Goal: Entertainment & Leisure: Consume media (video, audio)

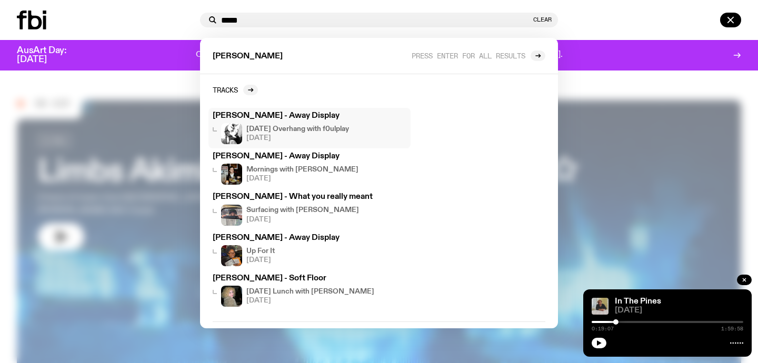
type input "*****"
click at [310, 126] on h4 "[DATE] Overhang with f0ulplay" at bounding box center [297, 129] width 103 height 7
click at [267, 123] on div "[DATE] Overhang with f0ulplay [DATE]" at bounding box center [297, 133] width 103 height 21
click at [231, 128] on img at bounding box center [231, 133] width 21 height 21
click at [263, 128] on h4 "[DATE] Overhang with f0ulplay" at bounding box center [297, 129] width 103 height 7
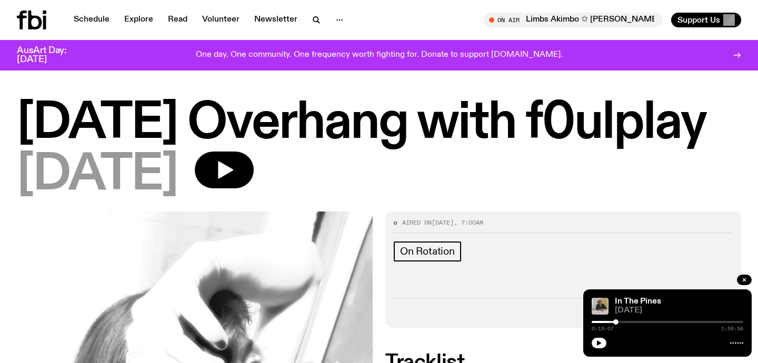
click at [239, 114] on h1 "[DATE] Overhang with f0ulplay" at bounding box center [379, 123] width 724 height 47
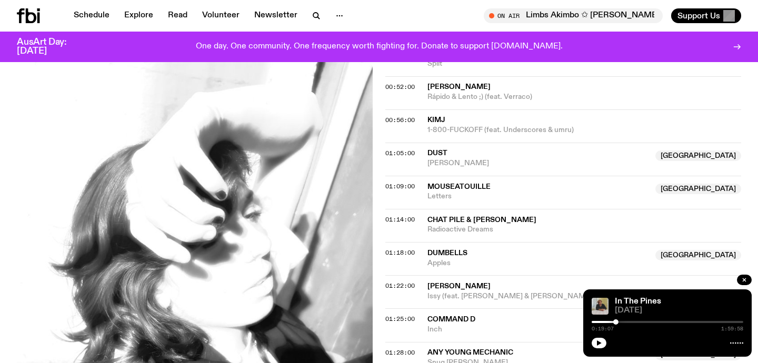
scroll to position [692, 0]
